Goal: Transaction & Acquisition: Purchase product/service

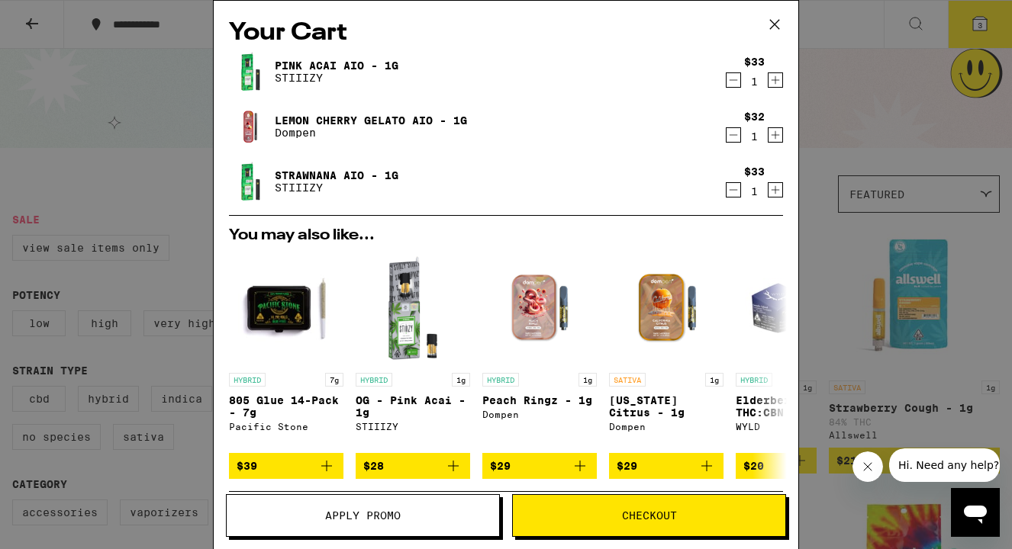
click at [735, 190] on icon "Decrement" at bounding box center [733, 190] width 8 height 0
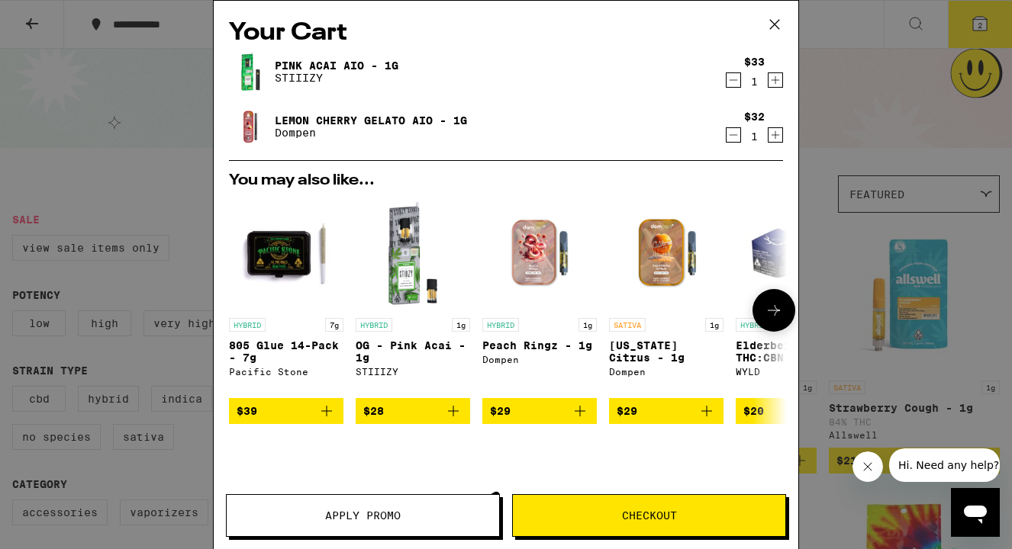
scroll to position [154, 0]
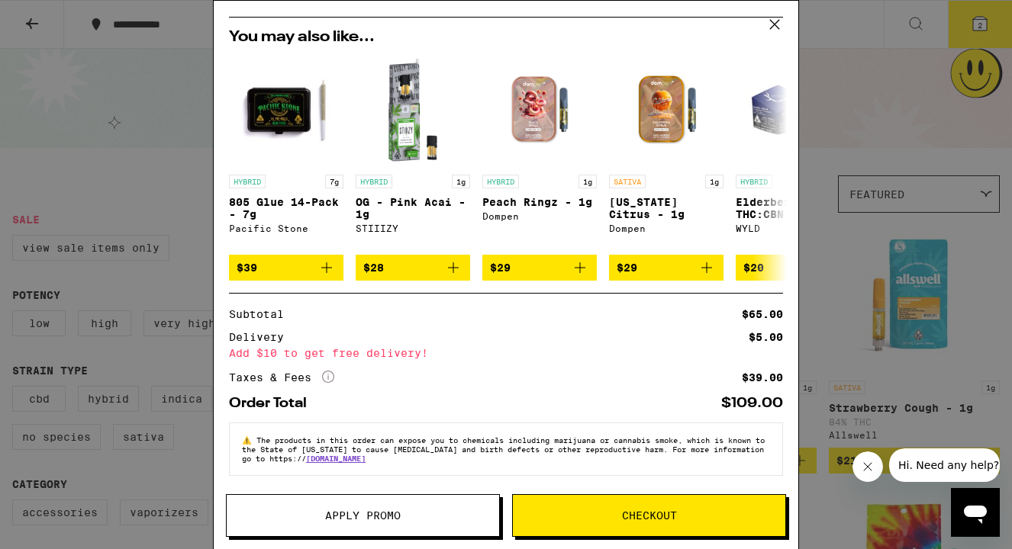
click at [644, 510] on span "Checkout" at bounding box center [649, 515] width 55 height 11
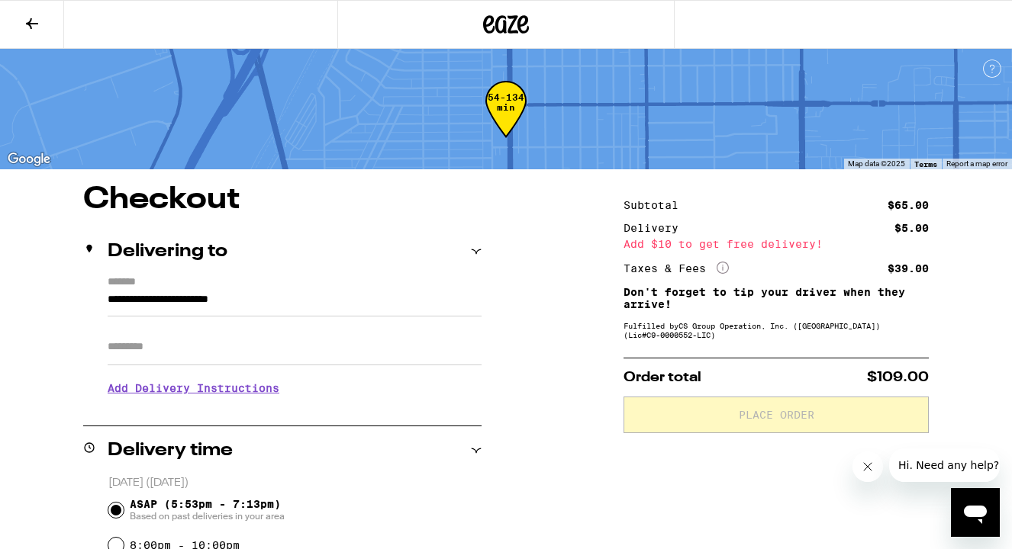
click at [46, 24] on button at bounding box center [32, 25] width 64 height 48
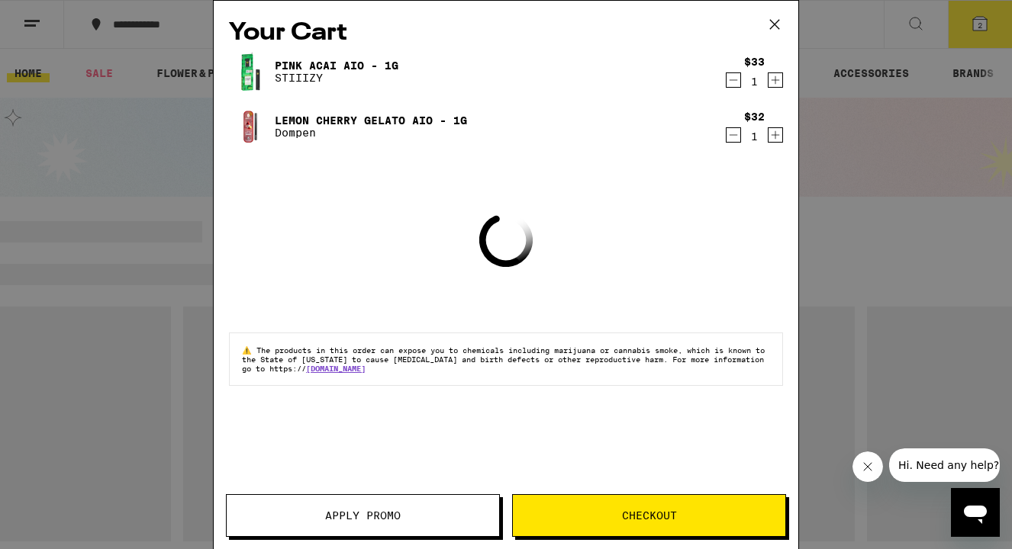
click at [784, 24] on icon at bounding box center [774, 24] width 23 height 23
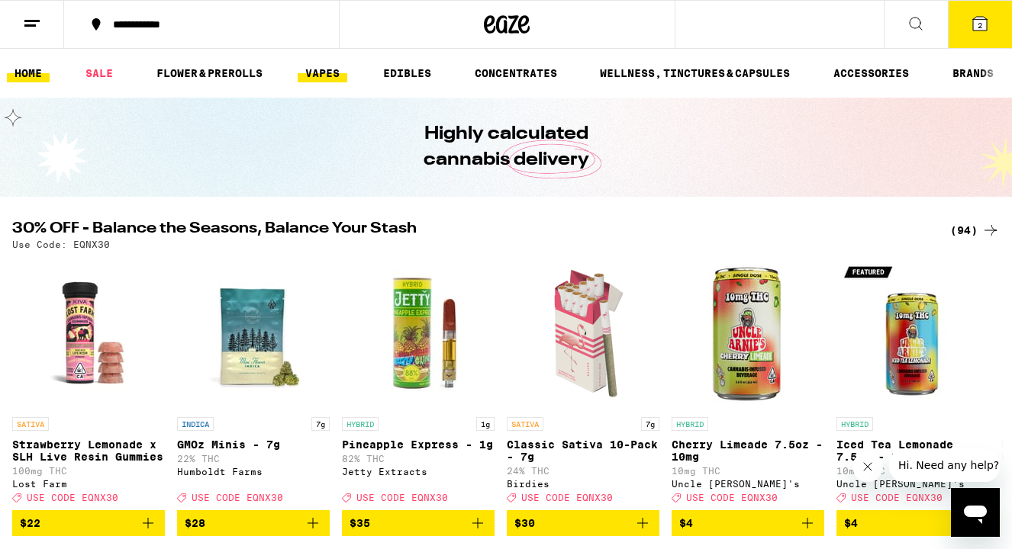
click at [317, 67] on link "VAPES" at bounding box center [323, 73] width 50 height 18
click at [315, 76] on link "VAPES" at bounding box center [323, 73] width 50 height 18
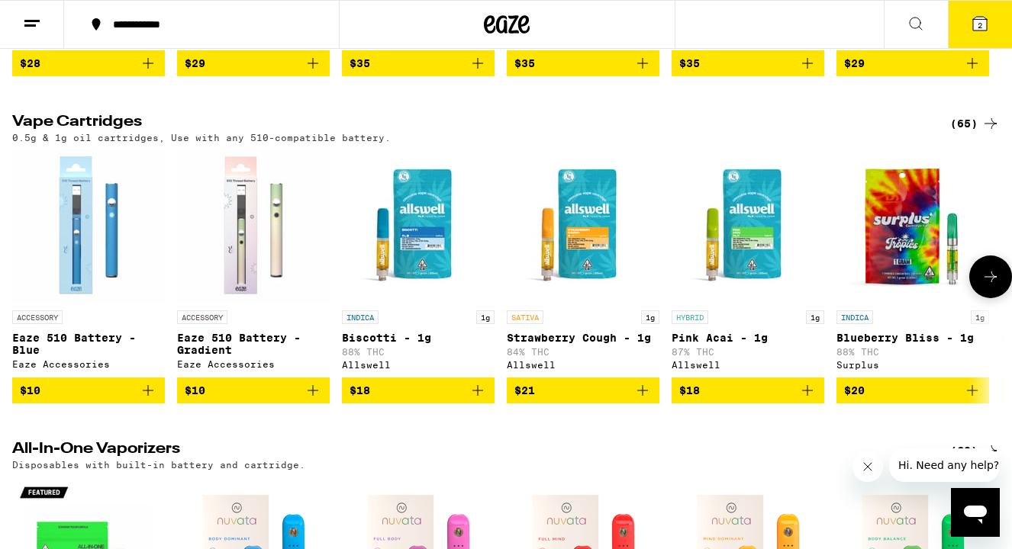
scroll to position [411, 0]
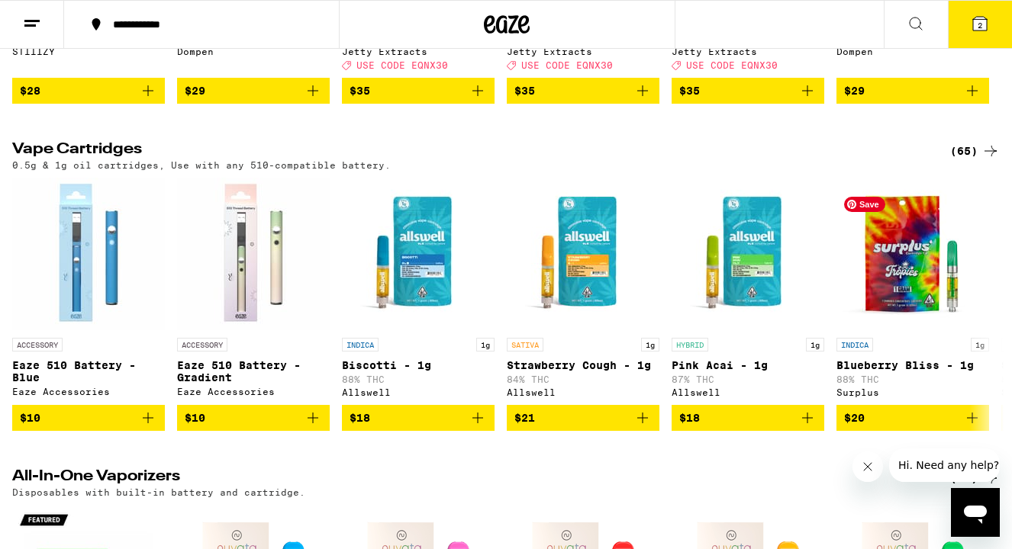
click at [971, 160] on div "(65)" at bounding box center [975, 151] width 50 height 18
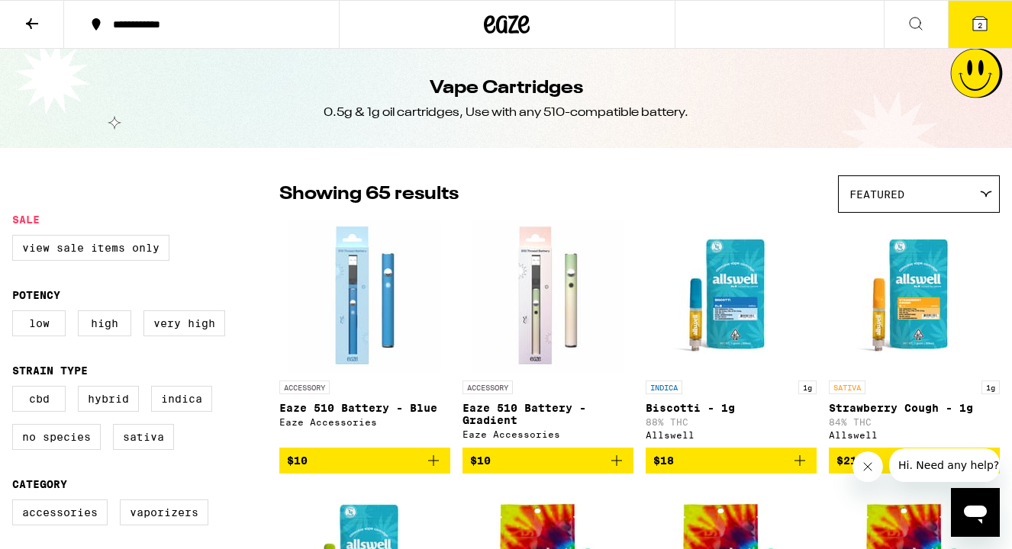
click at [22, 34] on button at bounding box center [32, 25] width 64 height 48
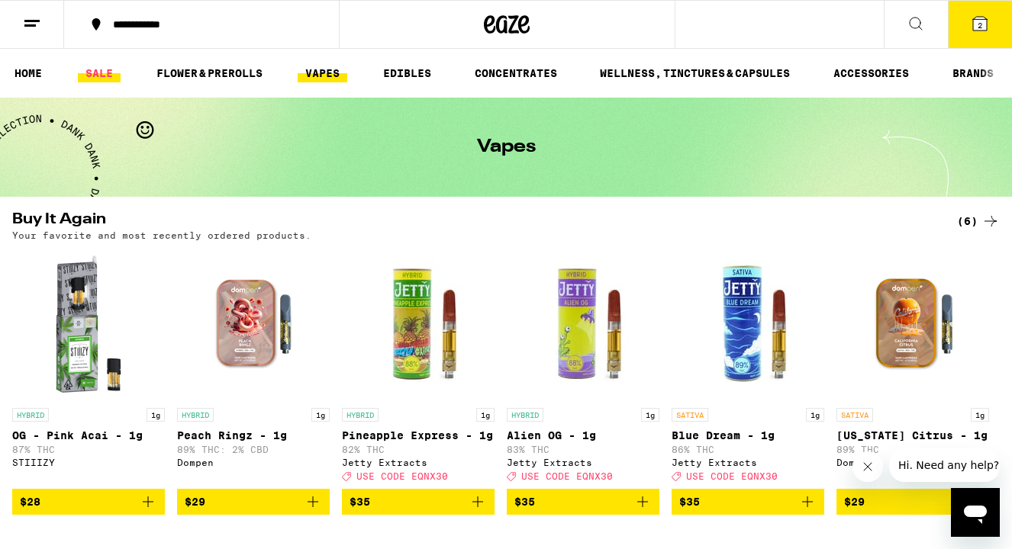
click at [107, 72] on link "SALE" at bounding box center [99, 73] width 43 height 18
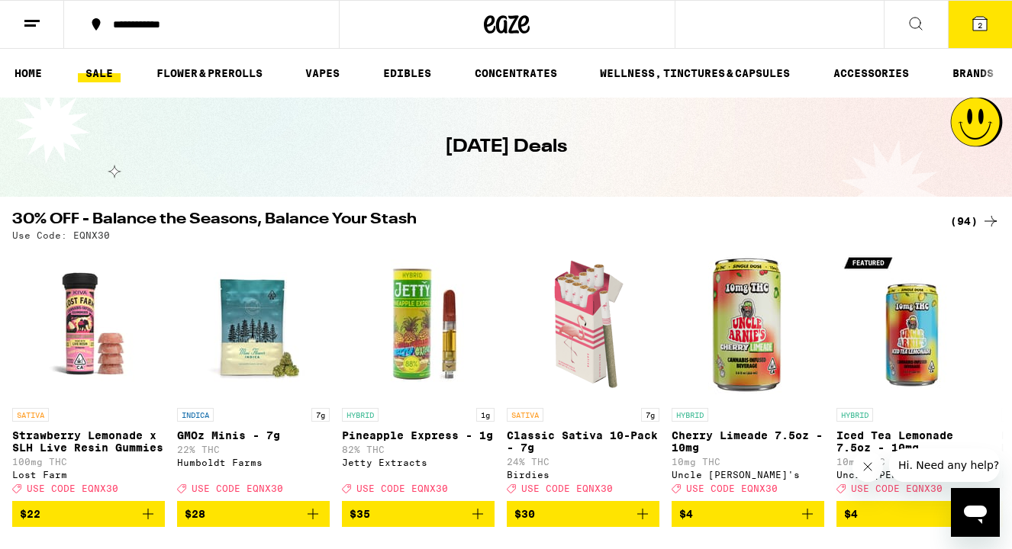
click at [966, 223] on div "(94)" at bounding box center [975, 221] width 50 height 18
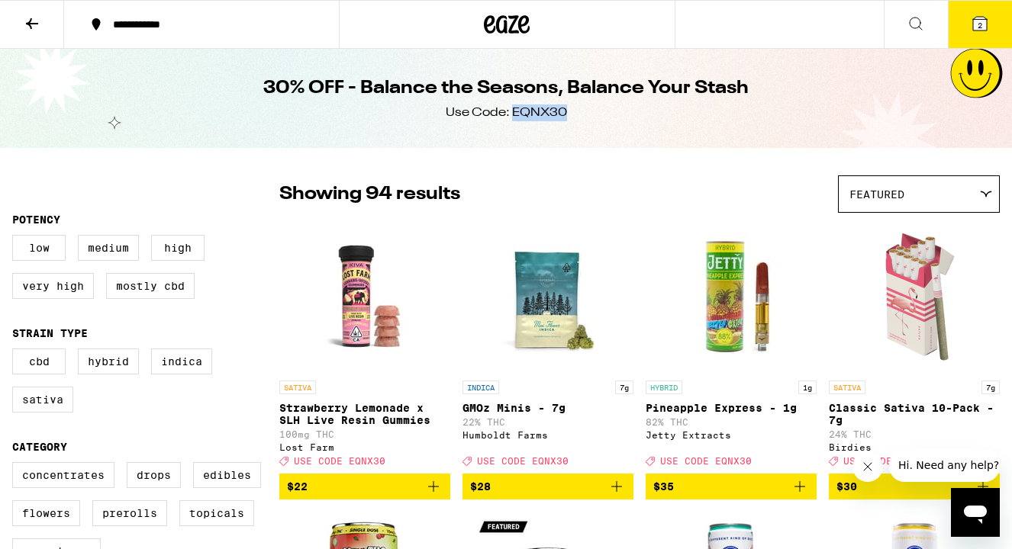
drag, startPoint x: 571, startPoint y: 114, endPoint x: 511, endPoint y: 114, distance: 59.5
click at [511, 114] on div "30% OFF - Balance the Seasons, Balance Your Stash Use Code: EQNX30" at bounding box center [506, 98] width 586 height 99
copy div "EQNX30"
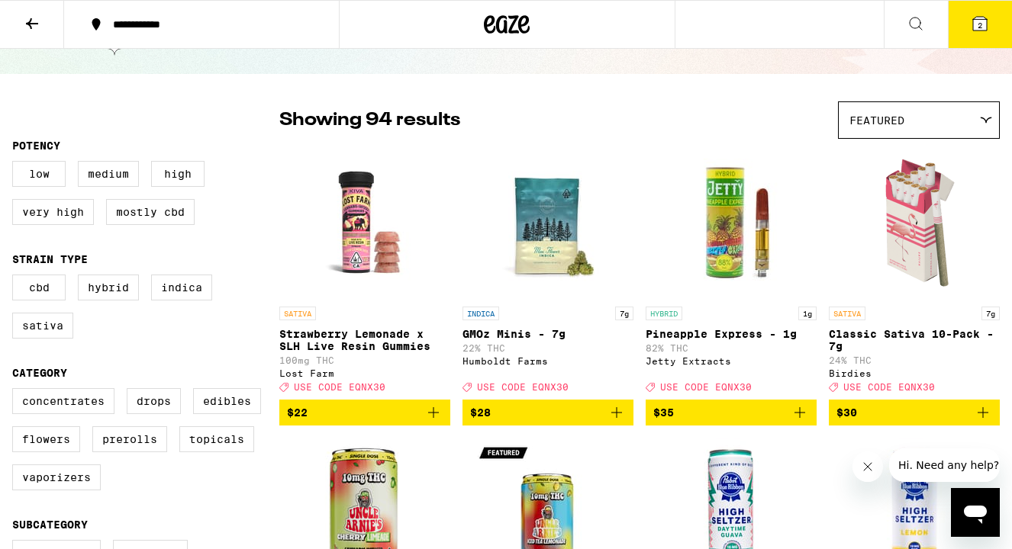
scroll to position [86, 0]
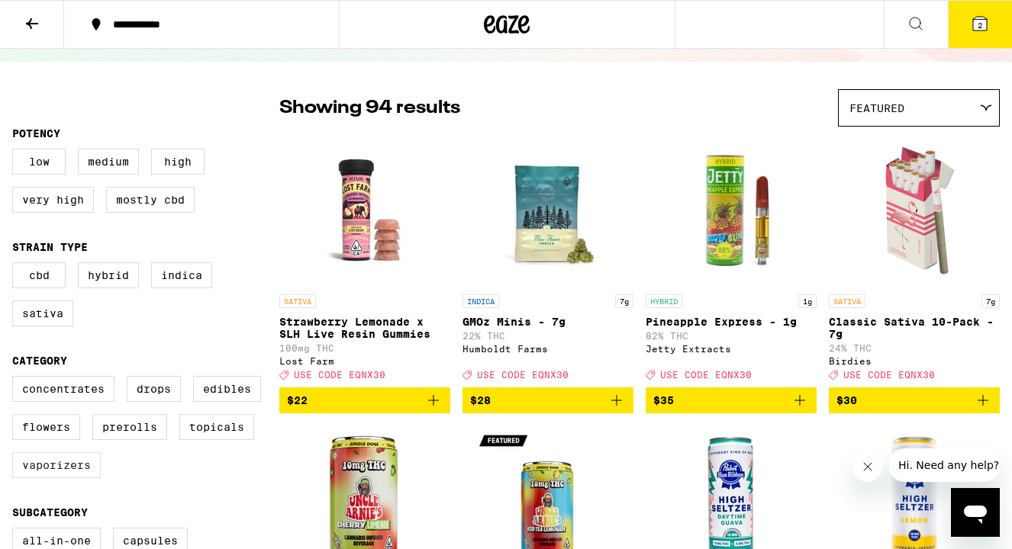
click at [63, 478] on label "Vaporizers" at bounding box center [56, 465] width 89 height 26
click at [16, 379] on input "Vaporizers" at bounding box center [15, 378] width 1 height 1
checkbox input "true"
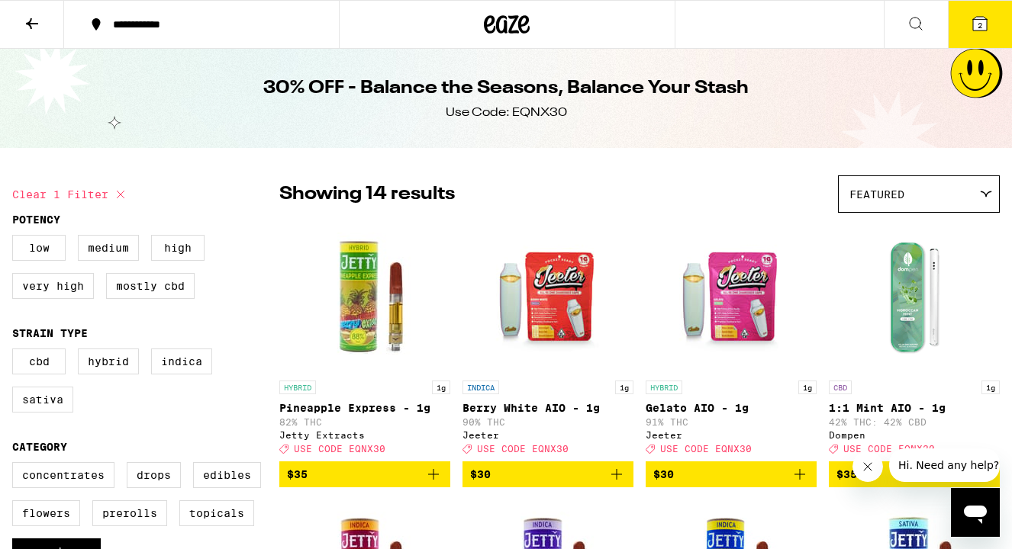
click at [47, 22] on button at bounding box center [32, 25] width 64 height 48
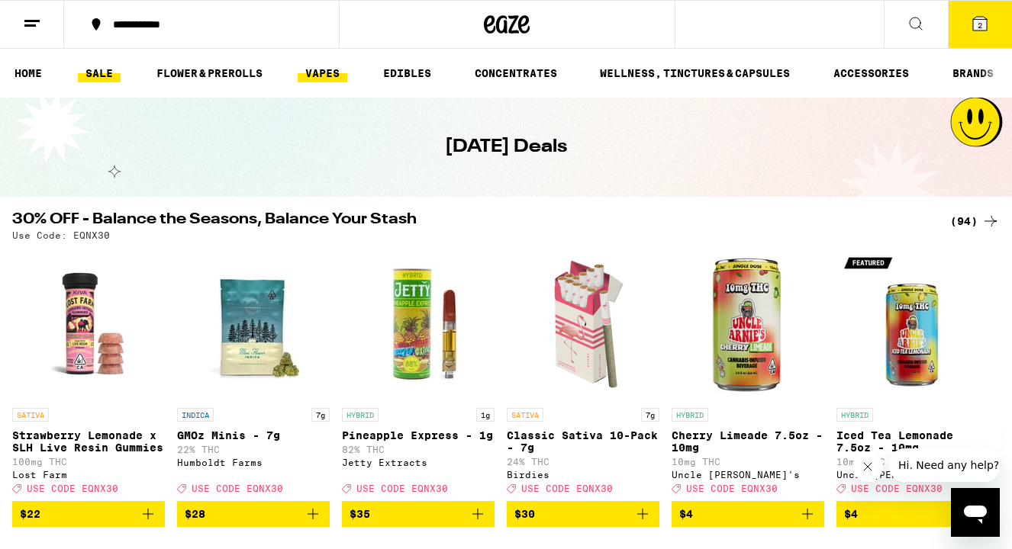
click at [320, 78] on link "VAPES" at bounding box center [323, 73] width 50 height 18
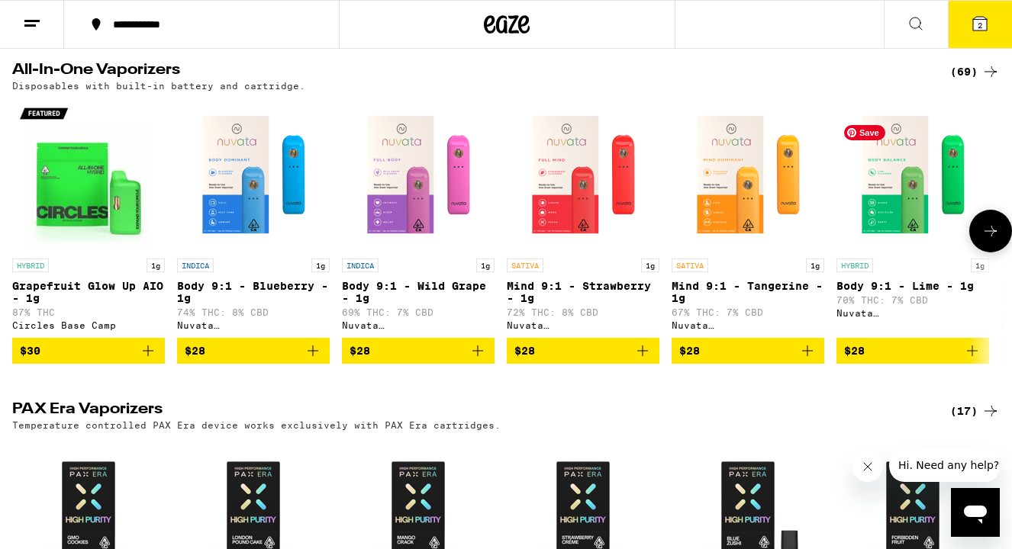
scroll to position [816, 0]
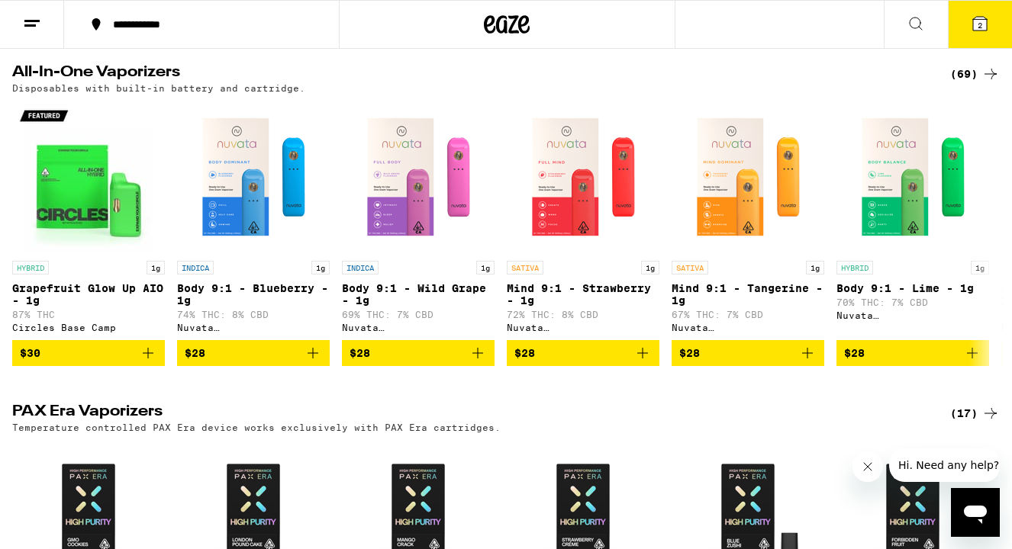
click at [965, 83] on div "(69)" at bounding box center [975, 74] width 50 height 18
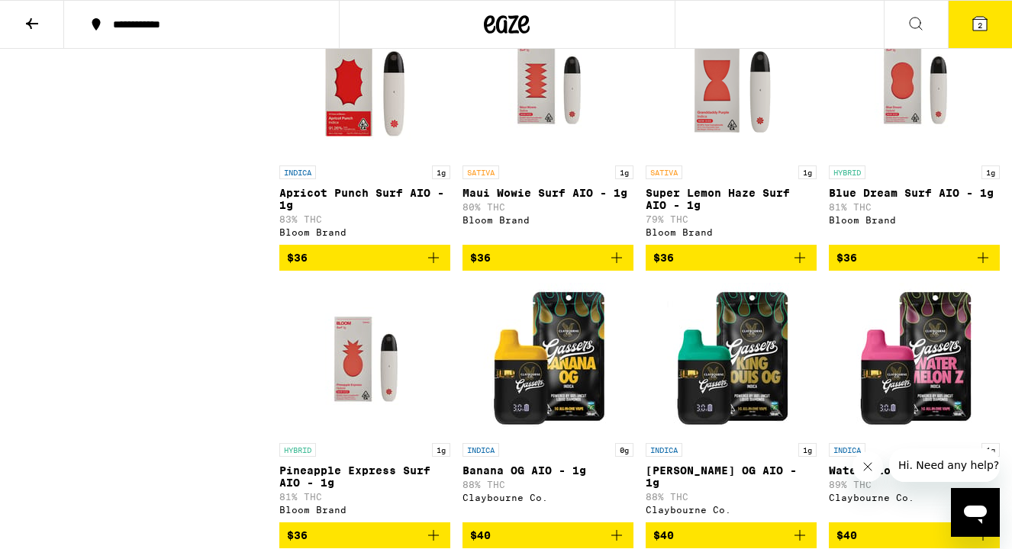
scroll to position [3546, 0]
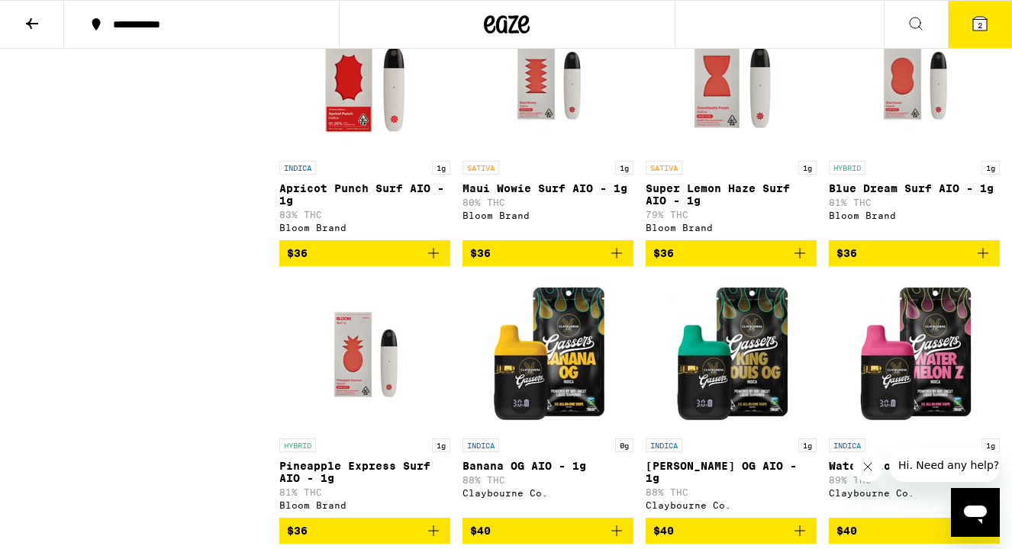
click at [868, 262] on span "$36" at bounding box center [914, 253] width 156 height 18
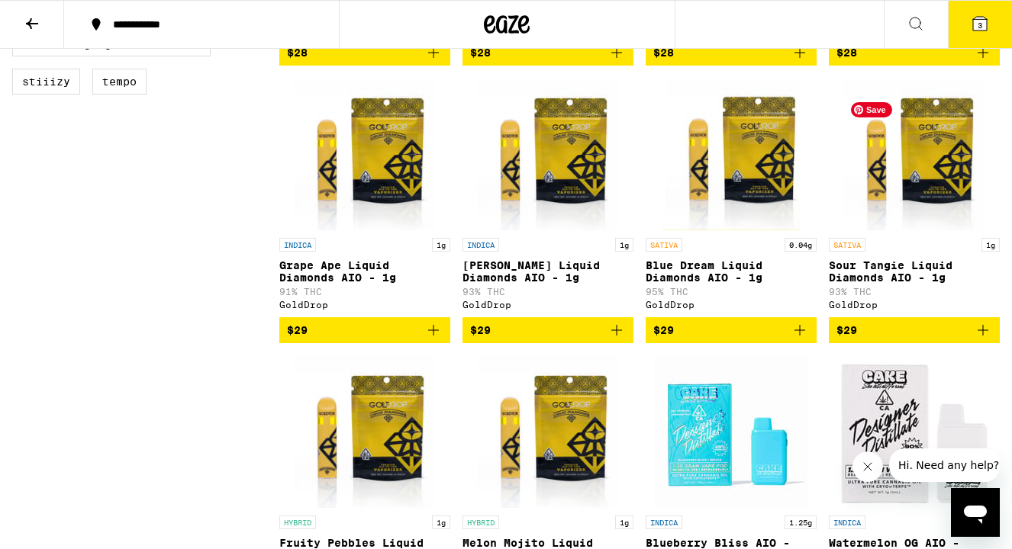
scroll to position [644, 0]
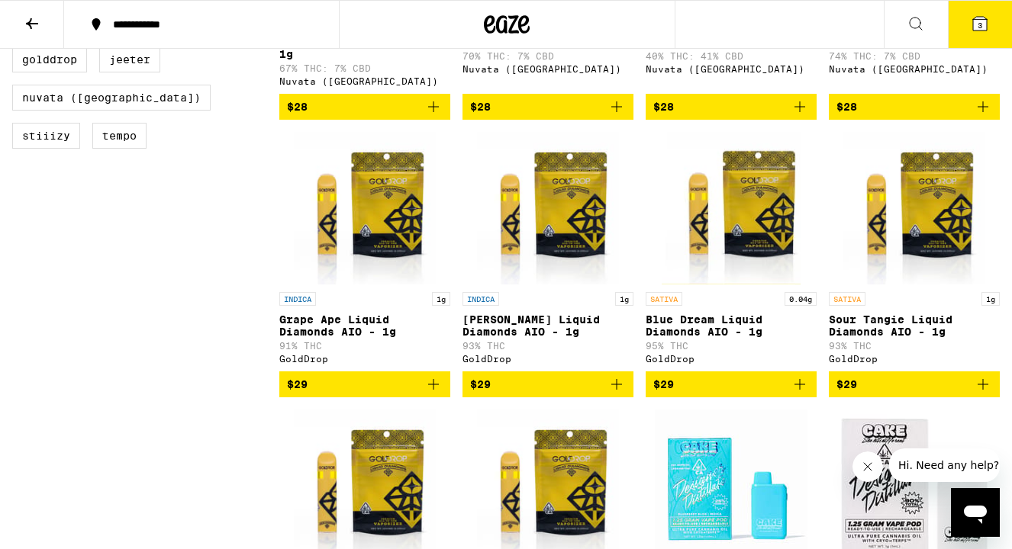
click at [977, 24] on span "3" at bounding box center [979, 25] width 5 height 9
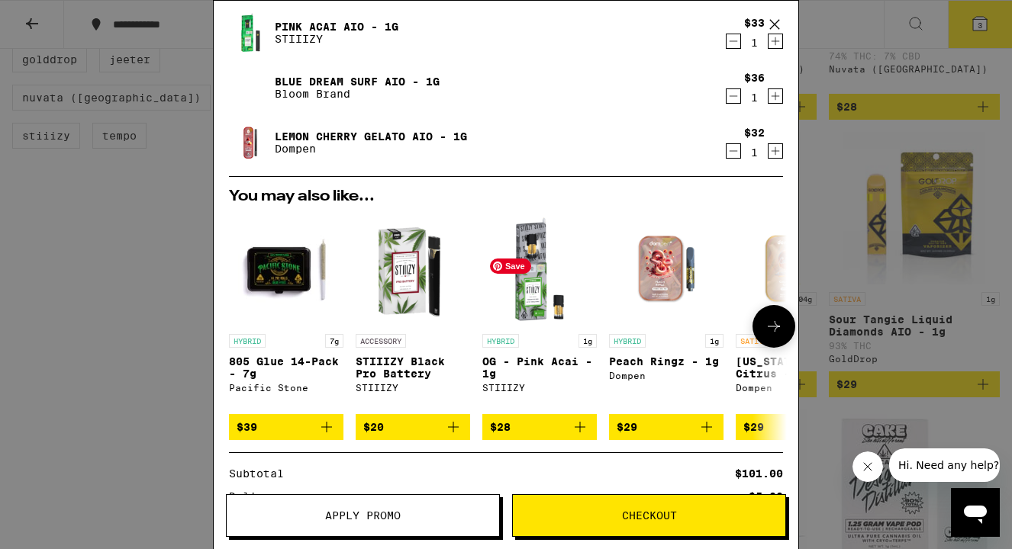
scroll to position [48, 0]
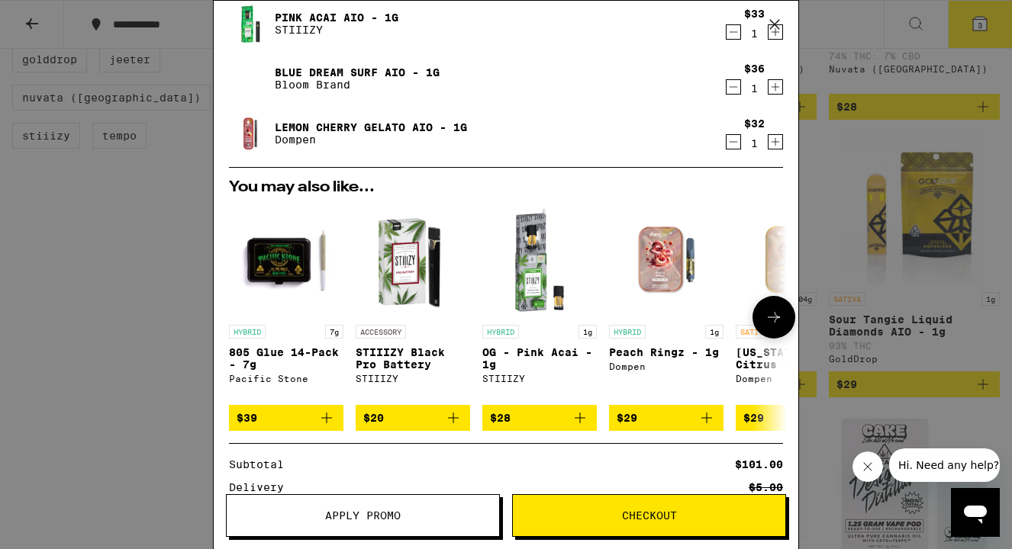
click at [581, 423] on icon "Add to bag" at bounding box center [580, 418] width 18 height 18
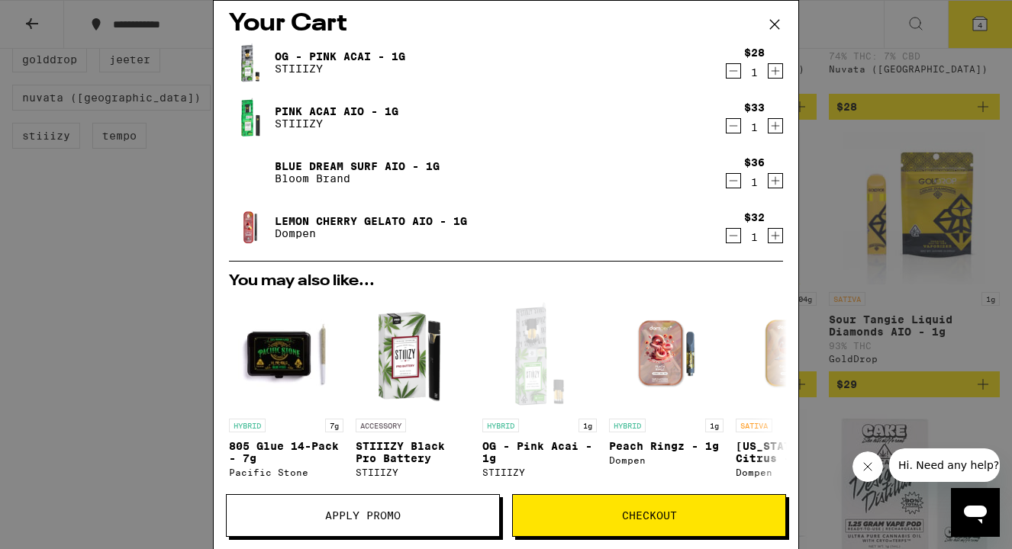
scroll to position [0, 0]
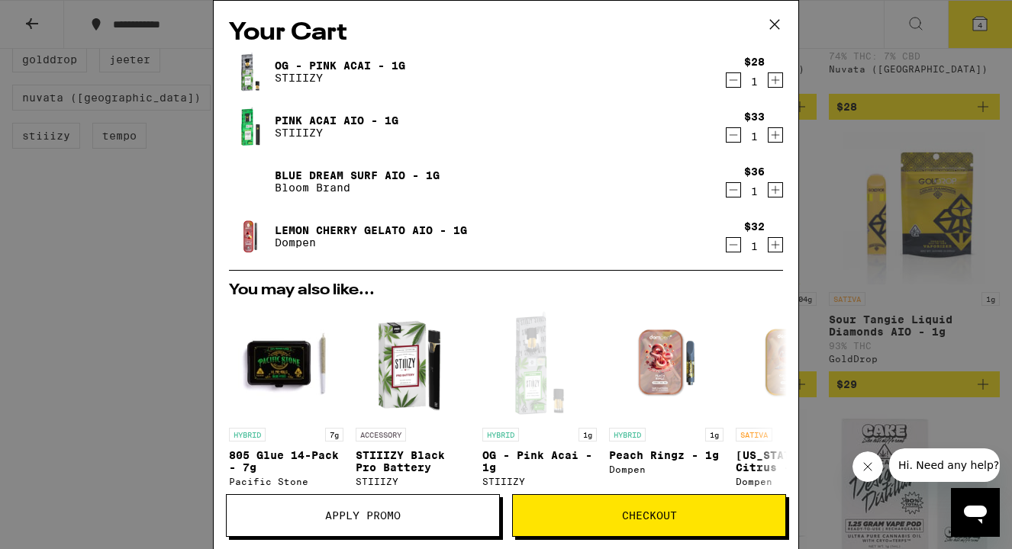
click at [724, 195] on div "$36 1" at bounding box center [754, 182] width 60 height 32
click at [730, 190] on icon "Decrement" at bounding box center [733, 190] width 8 height 0
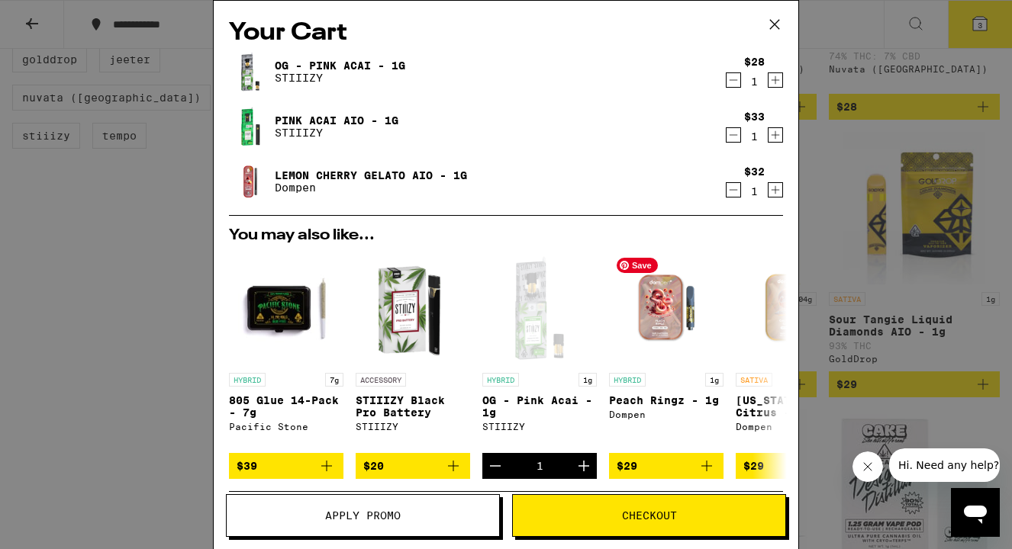
click at [643, 514] on span "Checkout" at bounding box center [649, 515] width 55 height 11
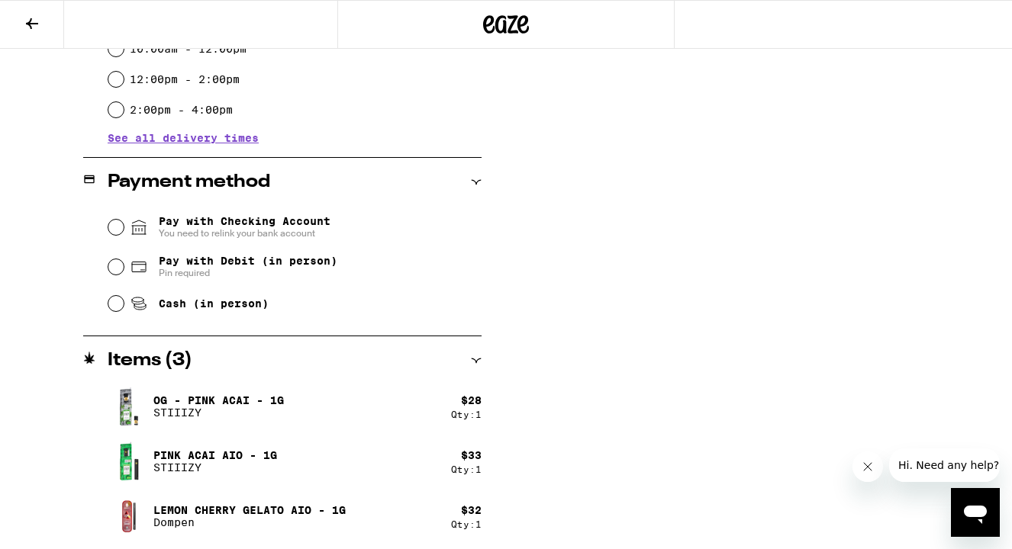
scroll to position [551, 0]
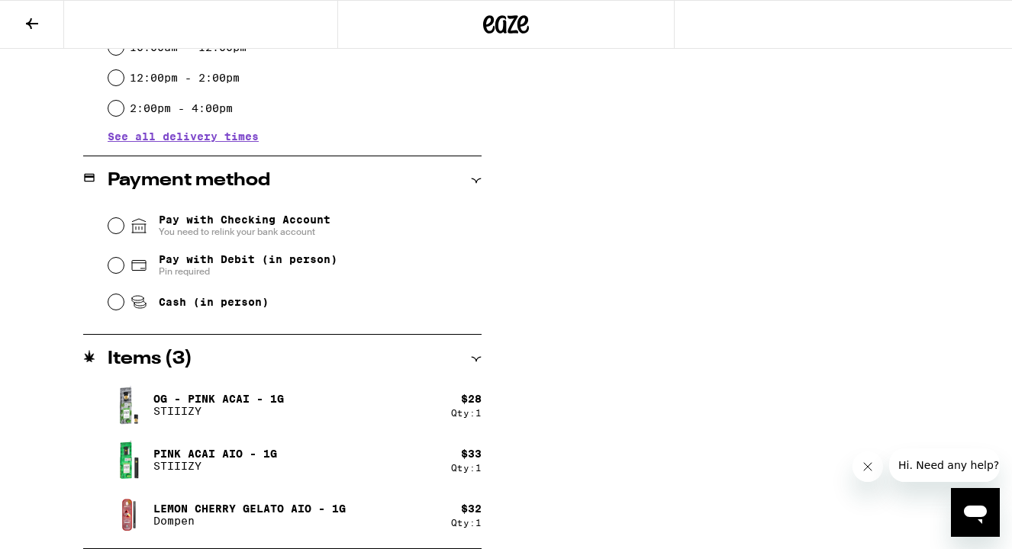
click at [172, 266] on span "Pay with Debit (in person)" at bounding box center [248, 259] width 179 height 12
click at [124, 267] on input "Pay with Debit (in person) Pin required" at bounding box center [115, 265] width 15 height 15
radio input "true"
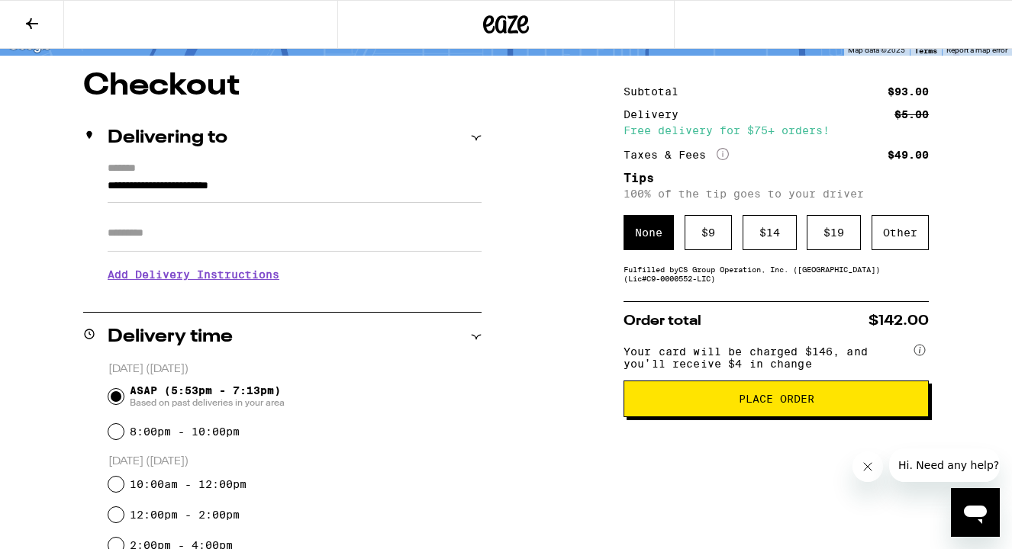
scroll to position [116, 0]
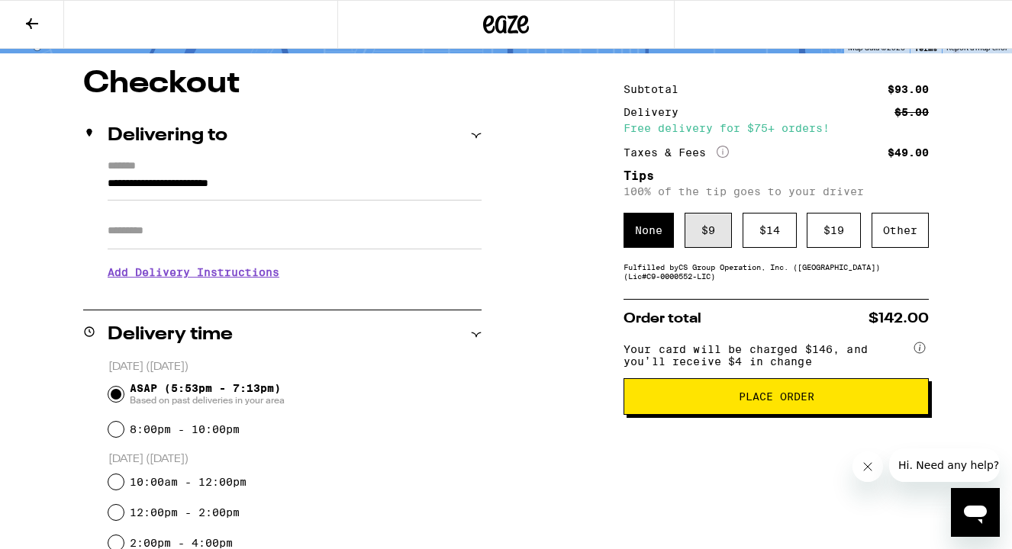
click at [712, 232] on div "$ 9" at bounding box center [707, 230] width 47 height 35
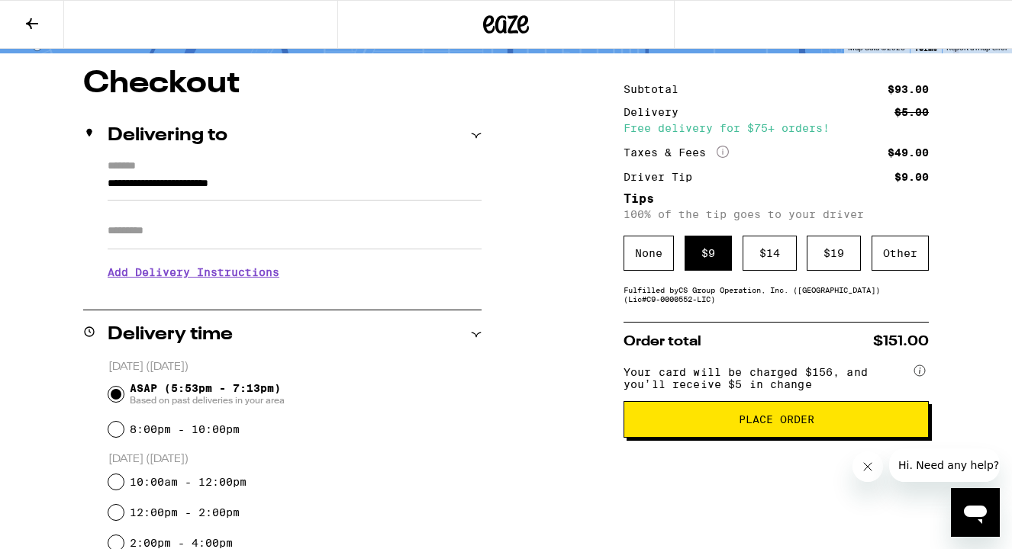
click at [729, 425] on span "Place Order" at bounding box center [775, 419] width 279 height 11
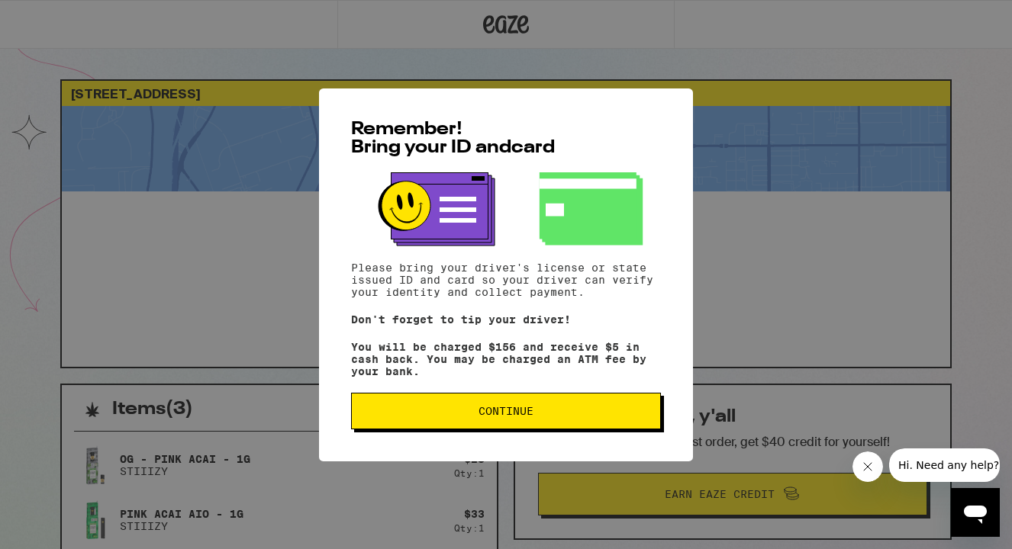
click at [513, 401] on button "Continue" at bounding box center [506, 411] width 310 height 37
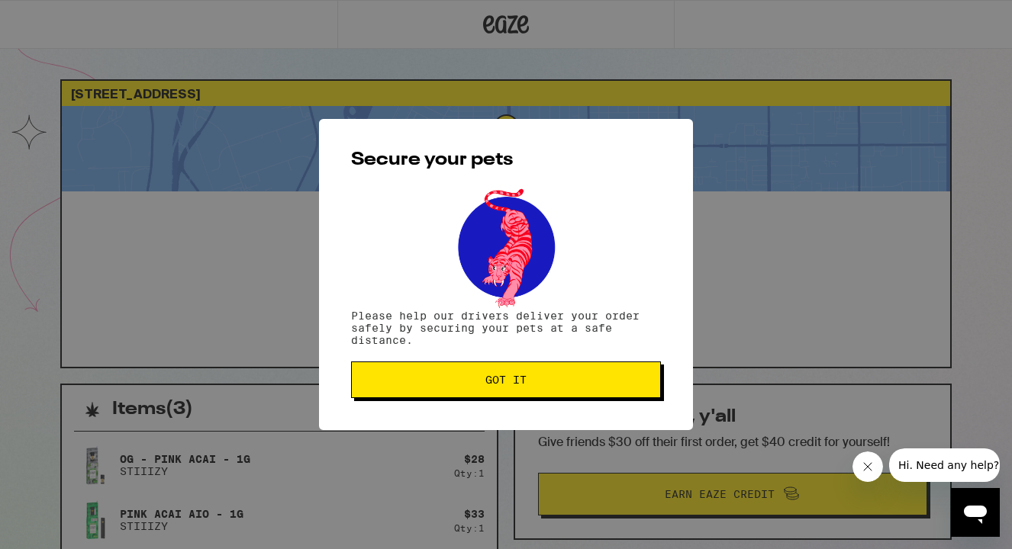
click at [507, 383] on span "Got it" at bounding box center [505, 380] width 41 height 11
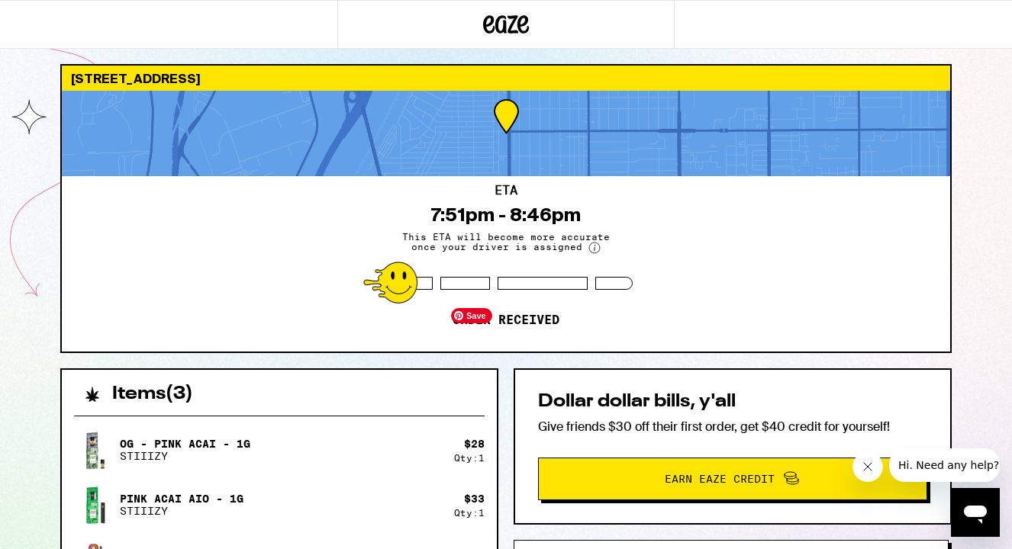
scroll to position [21, 0]
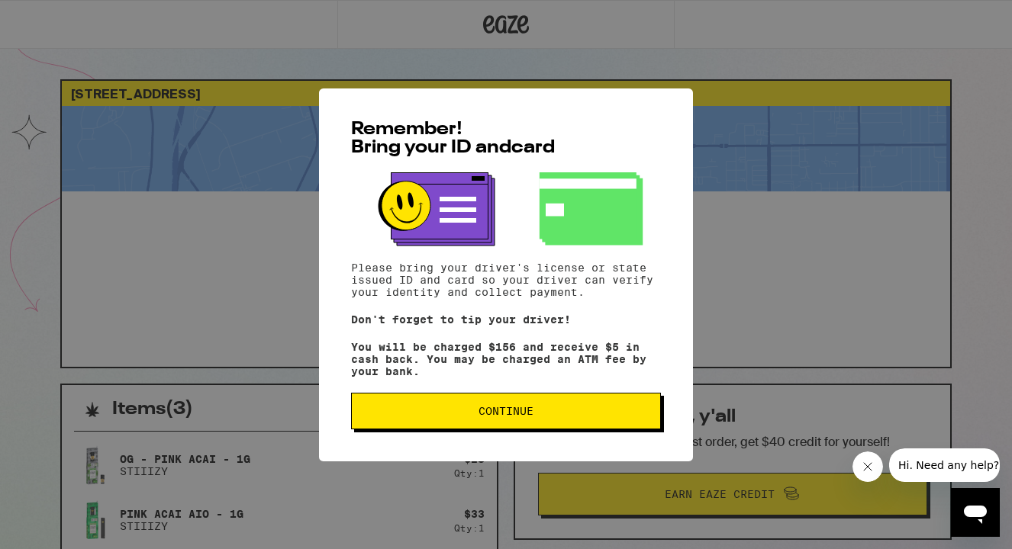
click at [546, 408] on button "Continue" at bounding box center [506, 411] width 310 height 37
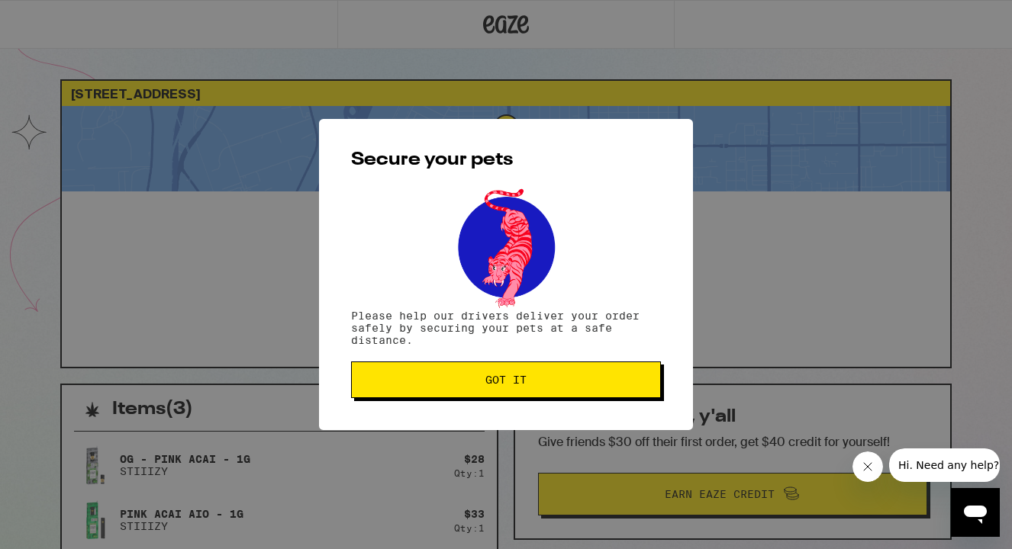
click at [533, 385] on span "Got it" at bounding box center [506, 380] width 284 height 11
